Goal: Use online tool/utility: Utilize a website feature to perform a specific function

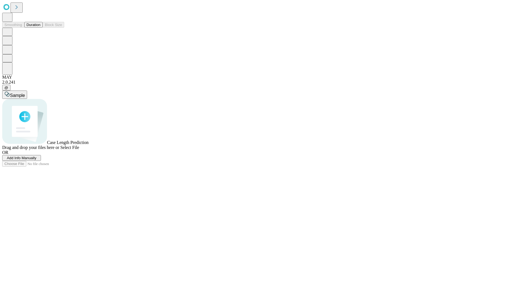
click at [40, 28] on button "Duration" at bounding box center [33, 25] width 18 height 6
click at [79, 150] on span "Select File" at bounding box center [69, 147] width 19 height 5
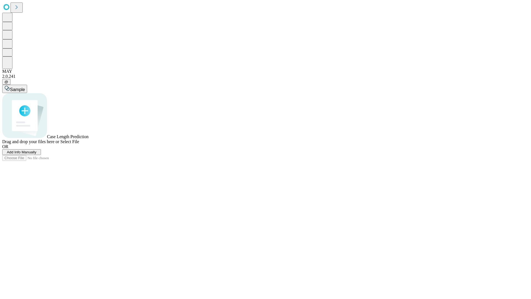
click at [79, 144] on span "Select File" at bounding box center [69, 141] width 19 height 5
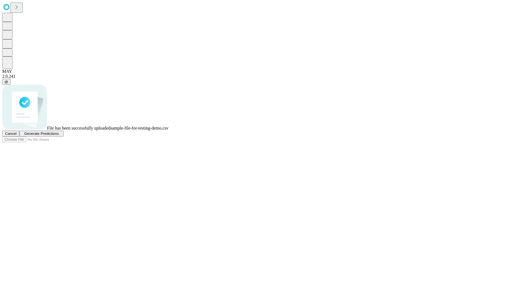
click at [59, 135] on span "Generate Predictions" at bounding box center [41, 133] width 35 height 4
